Goal: Task Accomplishment & Management: Complete application form

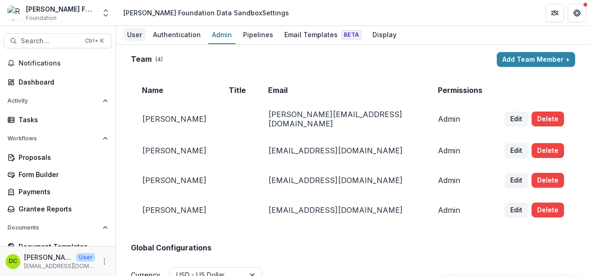
click at [134, 34] on div "User" at bounding box center [134, 34] width 22 height 13
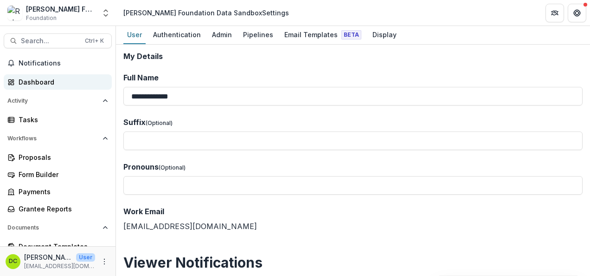
click at [41, 83] on div "Dashboard" at bounding box center [62, 82] width 86 height 10
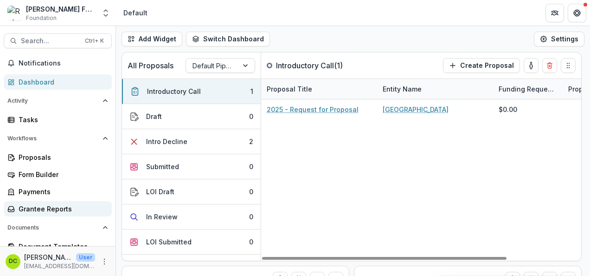
click at [56, 207] on div "Grantee Reports" at bounding box center [62, 209] width 86 height 10
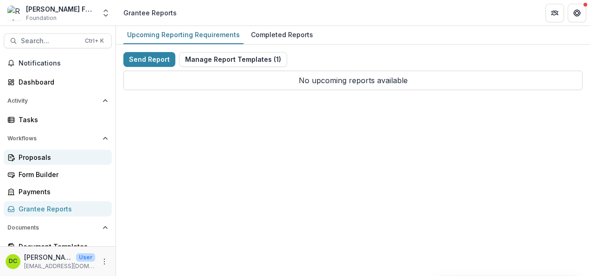
click at [44, 157] on div "Proposals" at bounding box center [62, 157] width 86 height 10
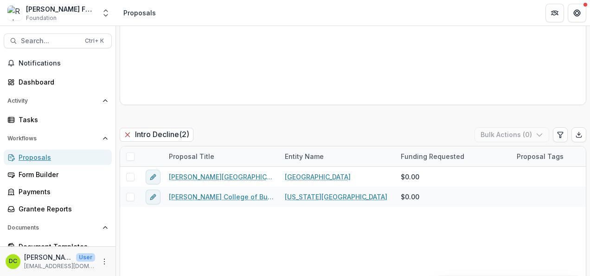
scroll to position [304, 0]
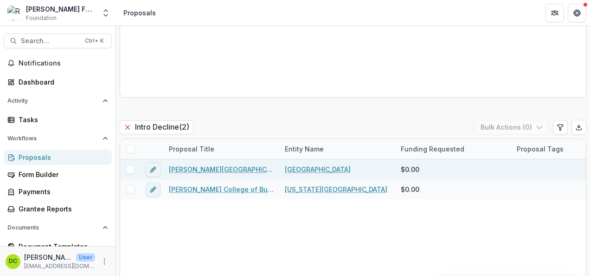
click at [215, 170] on link "[PERSON_NAME][GEOGRAPHIC_DATA]" at bounding box center [221, 169] width 105 height 10
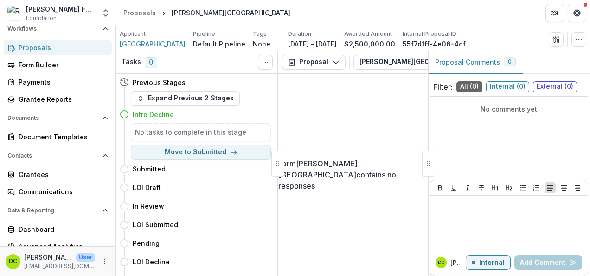
scroll to position [122, 0]
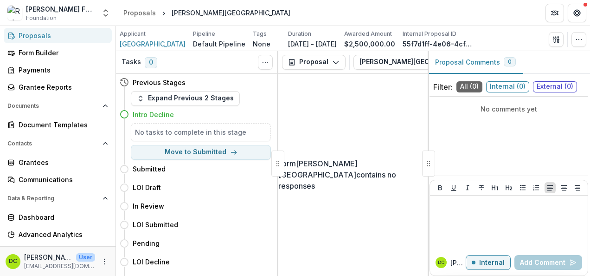
drag, startPoint x: 112, startPoint y: 180, endPoint x: 112, endPoint y: 198, distance: 18.1
click at [112, 198] on div "Notifications Dashboard Activity Tasks Workflows Proposals Form Builder Payment…" at bounding box center [58, 96] width 116 height 325
drag, startPoint x: 112, startPoint y: 198, endPoint x: 140, endPoint y: 97, distance: 104.4
click at [140, 97] on icon "button" at bounding box center [140, 98] width 7 height 7
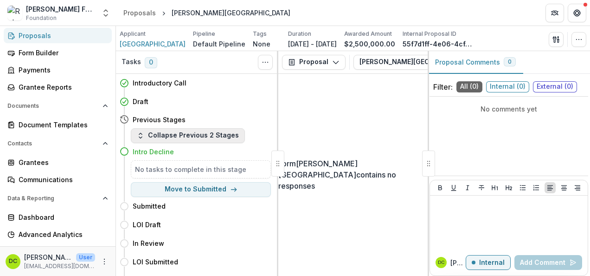
click at [139, 137] on polyline "button" at bounding box center [140, 136] width 3 height 1
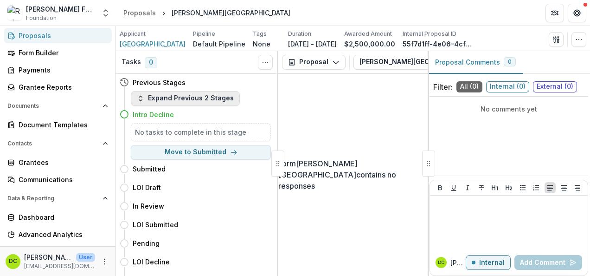
click at [138, 98] on icon "button" at bounding box center [140, 98] width 7 height 7
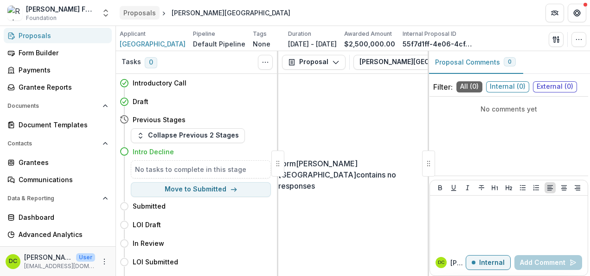
click at [142, 11] on div "Proposals" at bounding box center [139, 13] width 32 height 10
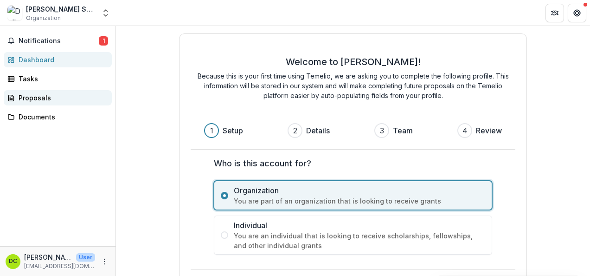
click at [34, 97] on div "Proposals" at bounding box center [62, 98] width 86 height 10
click at [32, 96] on div "Proposals" at bounding box center [62, 98] width 86 height 10
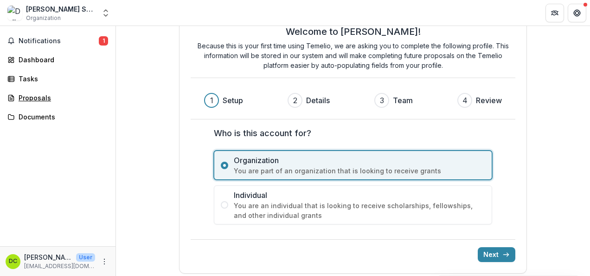
scroll to position [33, 0]
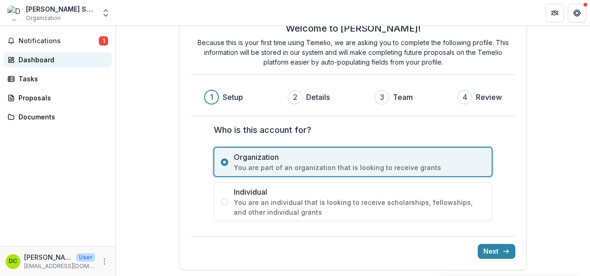
click at [35, 57] on div "Dashboard" at bounding box center [62, 60] width 86 height 10
click at [25, 82] on div "Tasks" at bounding box center [62, 79] width 86 height 10
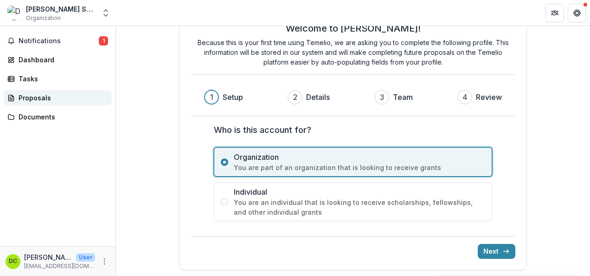
click at [26, 97] on div "Proposals" at bounding box center [62, 98] width 86 height 10
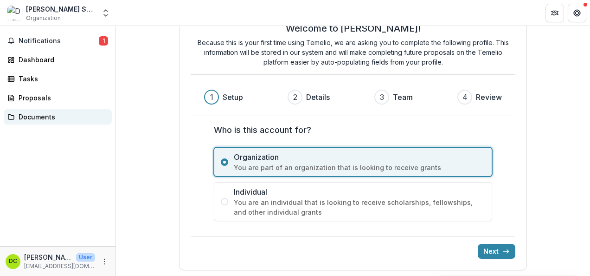
click at [25, 113] on div "Documents" at bounding box center [62, 117] width 86 height 10
click at [39, 41] on span "Notifications" at bounding box center [59, 41] width 80 height 8
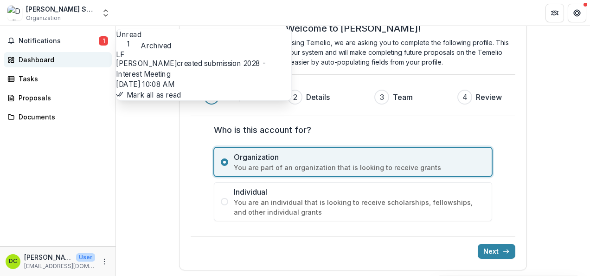
click at [36, 59] on div "Dashboard" at bounding box center [62, 60] width 86 height 10
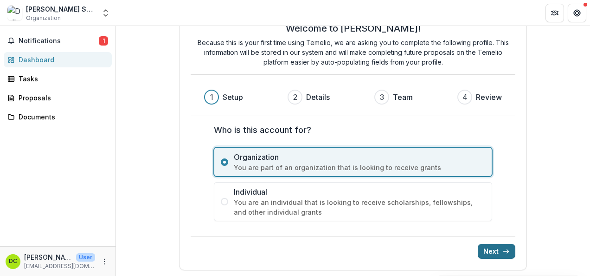
click at [493, 247] on button "Next" at bounding box center [497, 251] width 38 height 15
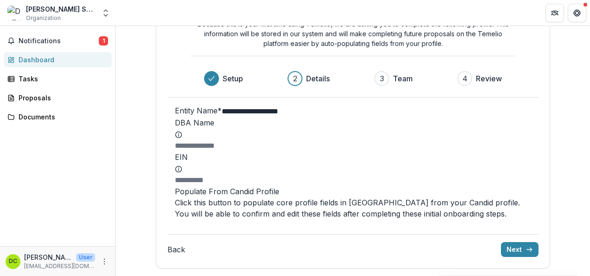
scroll to position [107, 0]
click at [501, 249] on button "Next" at bounding box center [520, 249] width 38 height 15
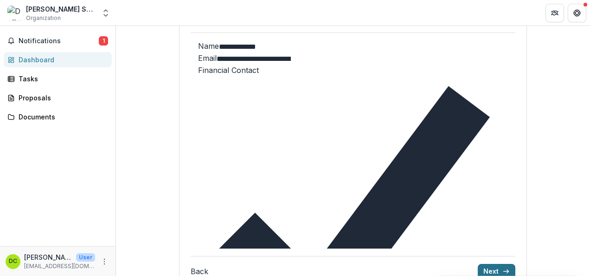
scroll to position [6, 0]
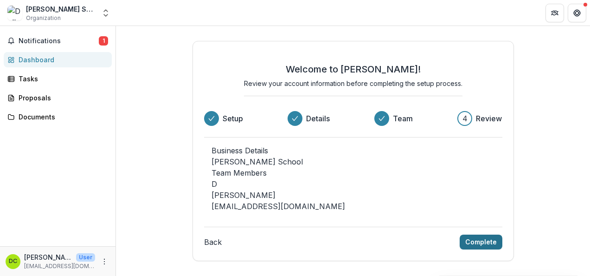
scroll to position [25, 0]
click at [483, 249] on button "Complete" at bounding box center [481, 241] width 43 height 15
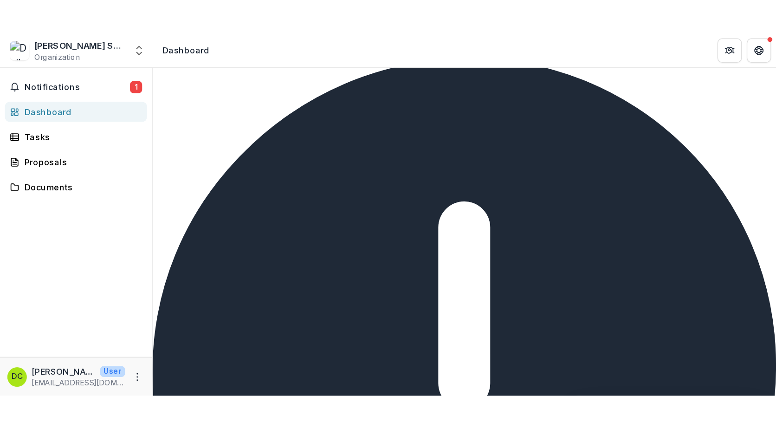
scroll to position [0, 0]
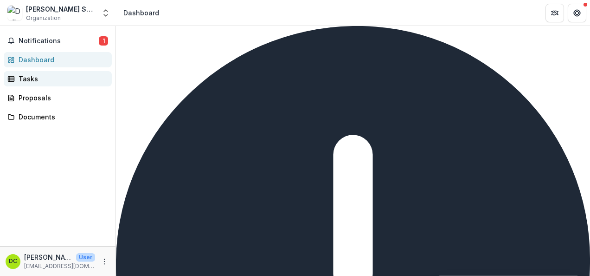
click at [28, 78] on div "Tasks" at bounding box center [62, 79] width 86 height 10
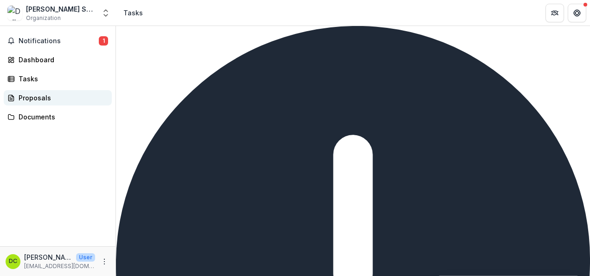
click at [27, 99] on div "Proposals" at bounding box center [62, 98] width 86 height 10
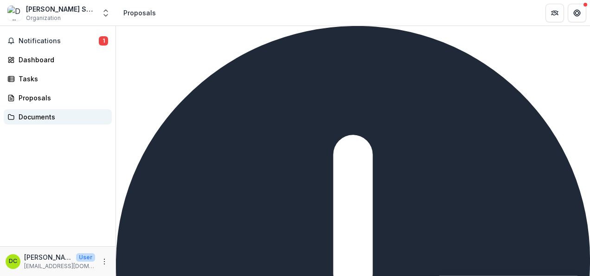
click at [30, 115] on div "Documents" at bounding box center [62, 117] width 86 height 10
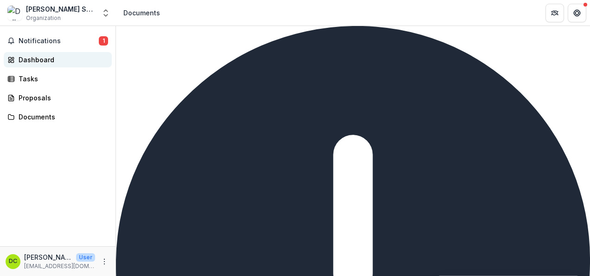
click at [43, 60] on div "Dashboard" at bounding box center [62, 60] width 86 height 10
